Goal: Task Accomplishment & Management: Use online tool/utility

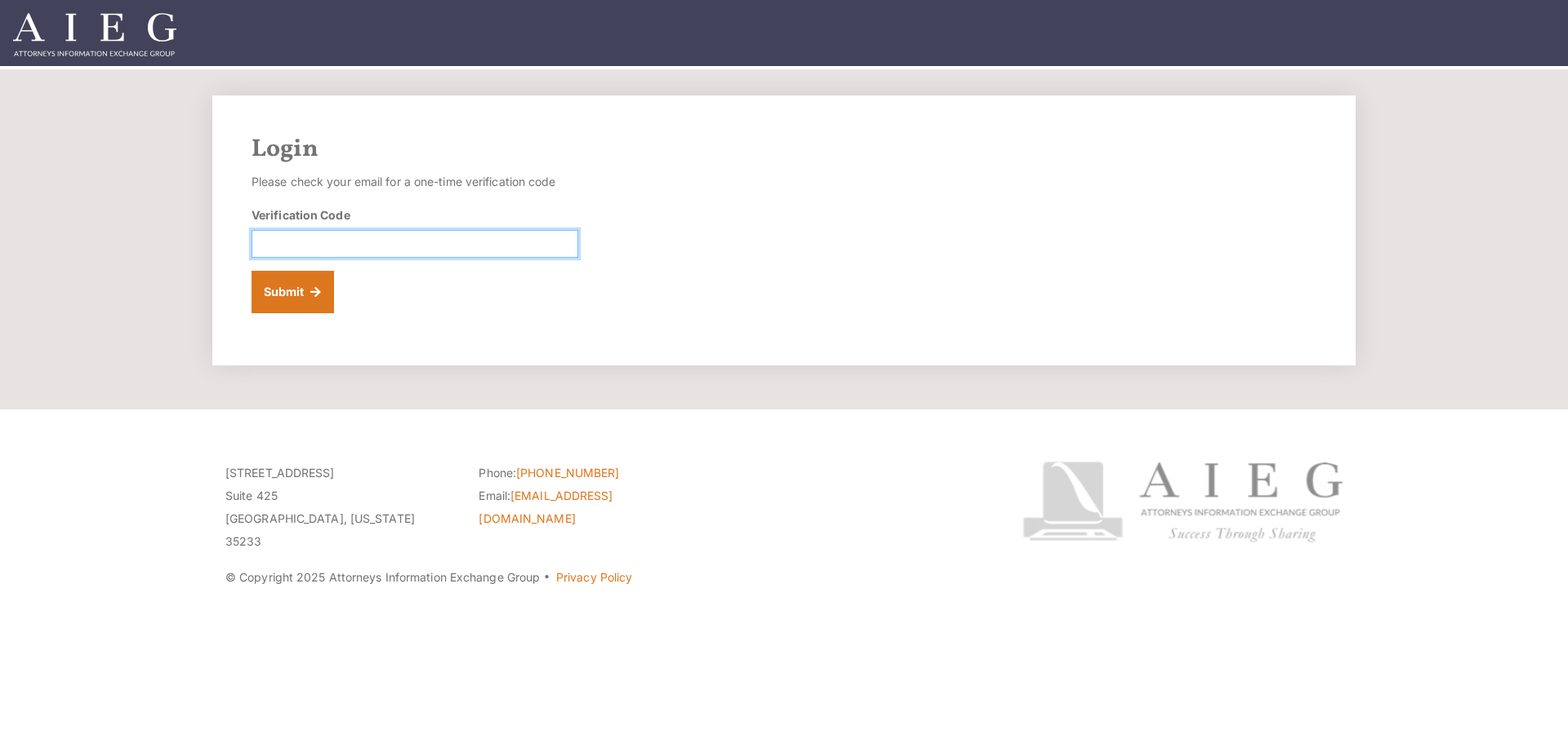
click at [353, 236] on input "Verification Code" at bounding box center [415, 243] width 326 height 28
type input "968823"
click at [309, 291] on button "Submit" at bounding box center [293, 292] width 82 height 42
drag, startPoint x: 325, startPoint y: 246, endPoint x: 163, endPoint y: 237, distance: 162.2
click at [165, 238] on section "Login Please check your email for a one-time verification code Verification Cod…" at bounding box center [784, 239] width 1568 height 341
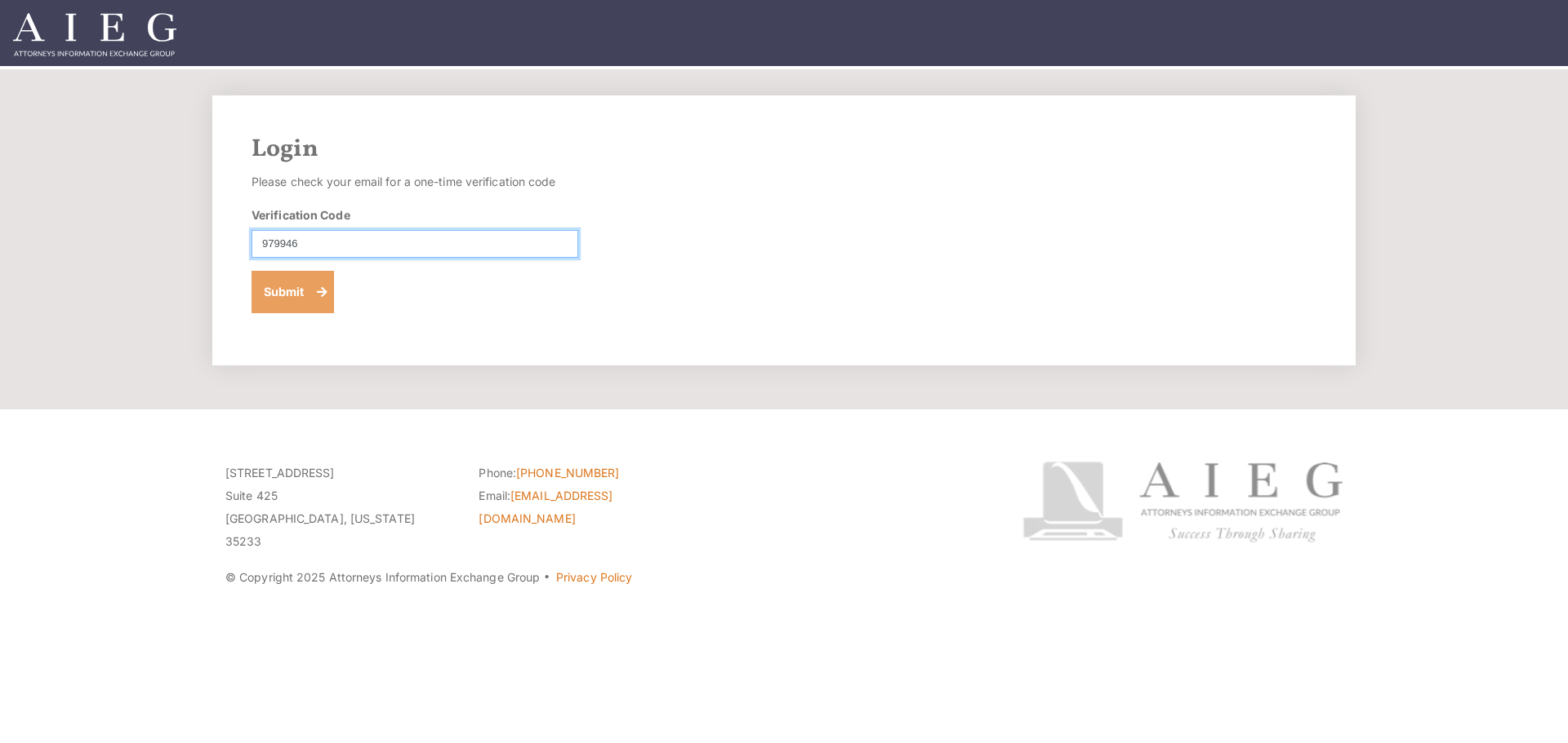
type input "979946"
click at [299, 280] on button "Submit" at bounding box center [293, 292] width 82 height 42
